Goal: Information Seeking & Learning: Check status

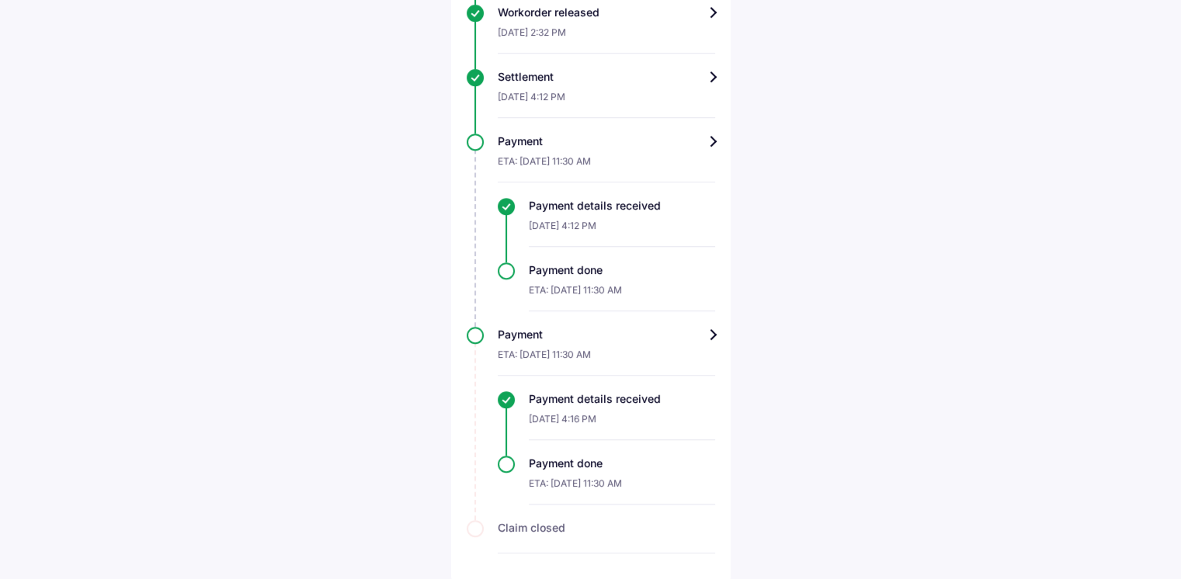
scroll to position [1096, 0]
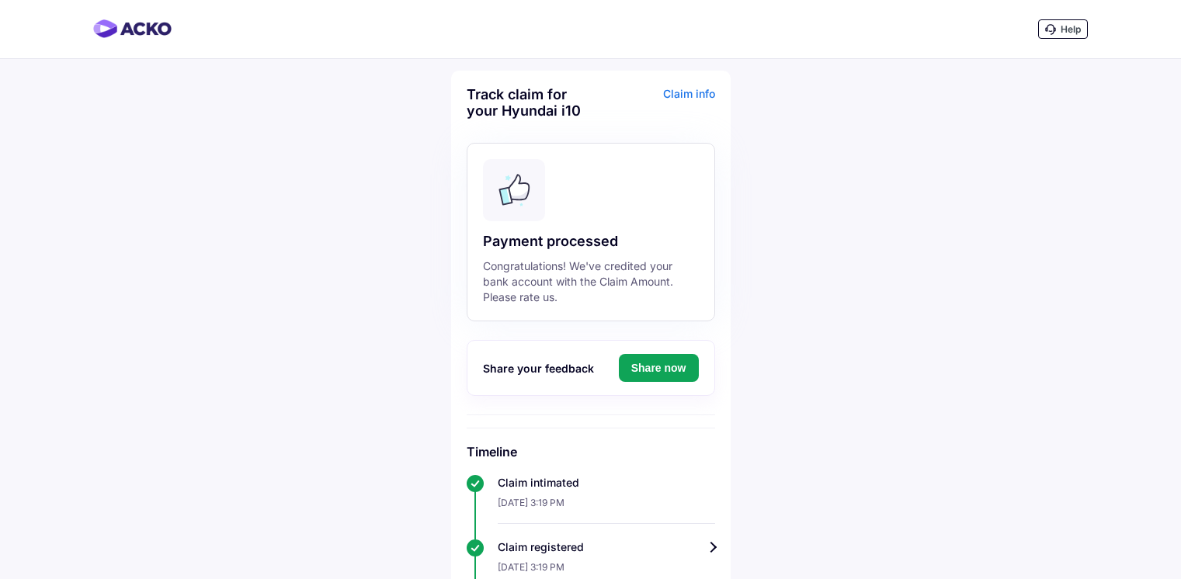
scroll to position [987, 0]
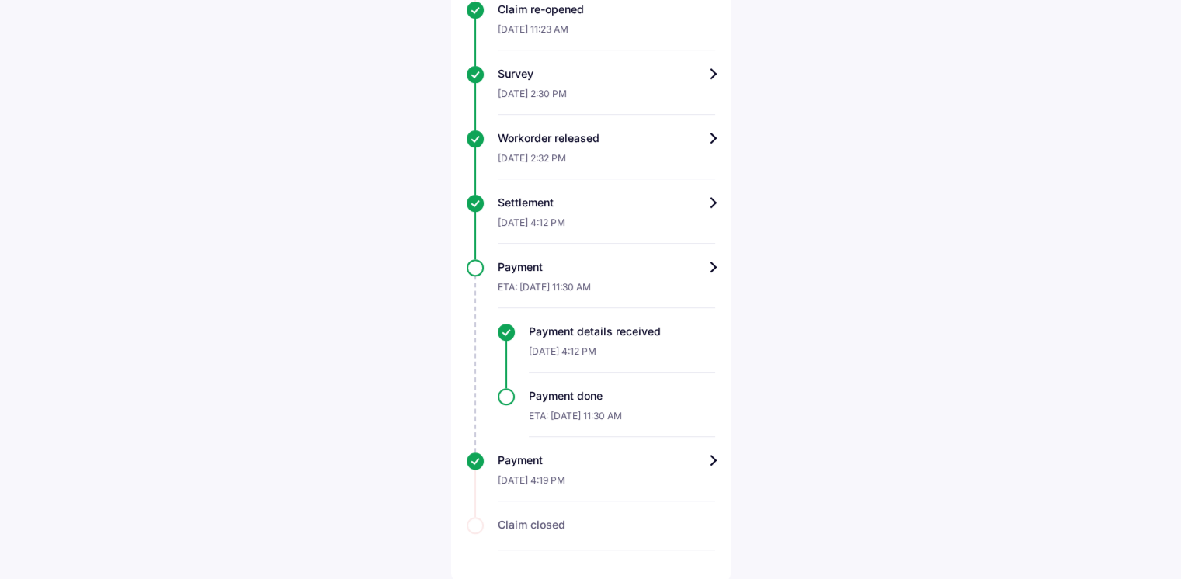
click at [711, 459] on div "Payment" at bounding box center [606, 461] width 217 height 16
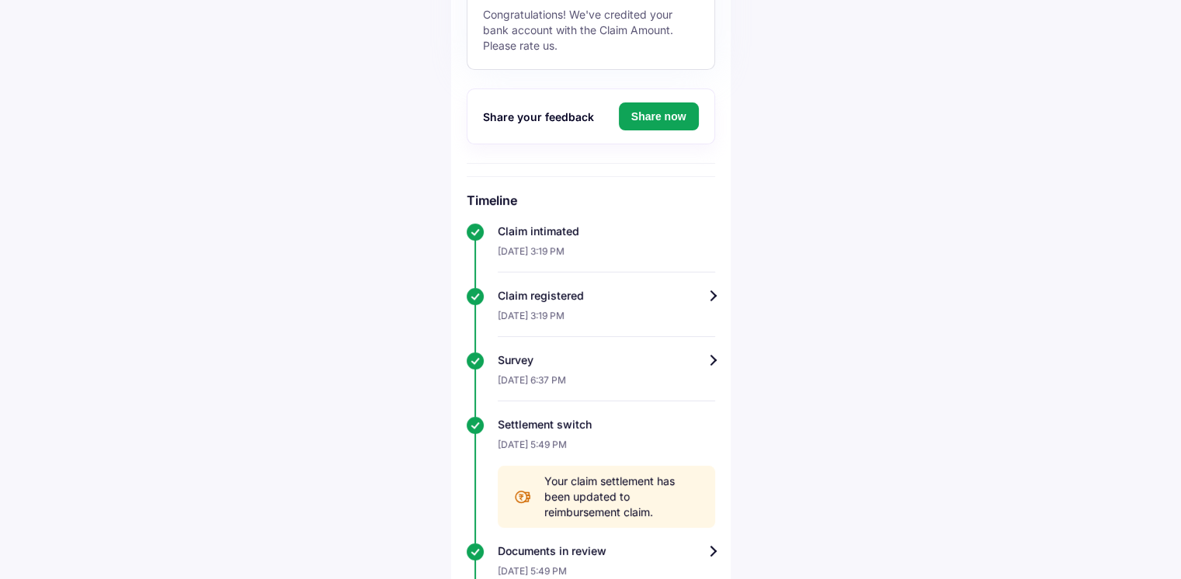
scroll to position [388, 0]
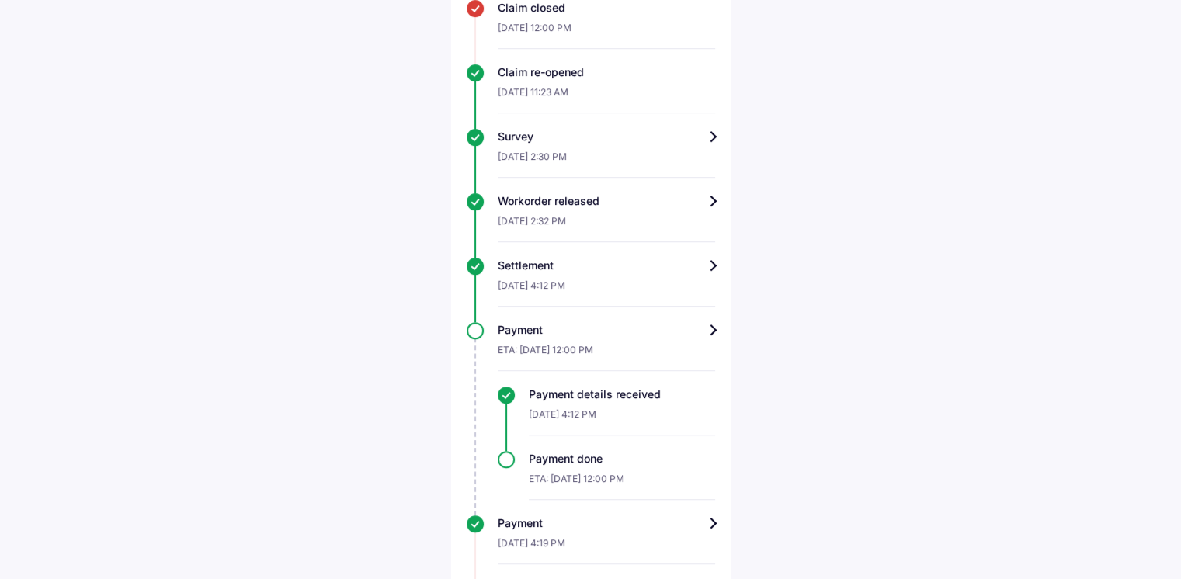
scroll to position [987, 0]
